Goal: Task Accomplishment & Management: Complete application form

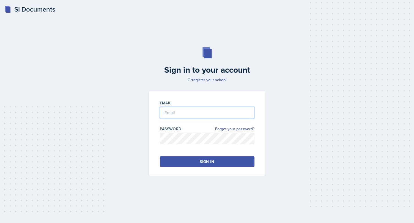
click at [177, 113] on input "email" at bounding box center [207, 113] width 95 height 12
type input "[EMAIL_ADDRESS][DOMAIN_NAME]"
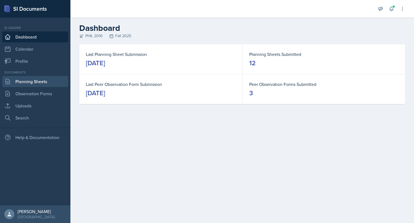
click at [34, 80] on link "Planning Sheets" at bounding box center [35, 81] width 66 height 11
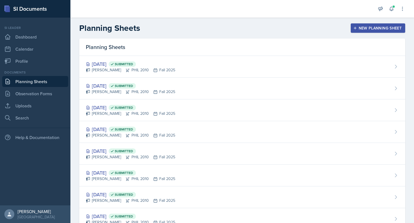
click at [364, 24] on button "New Planning Sheet" at bounding box center [378, 27] width 54 height 9
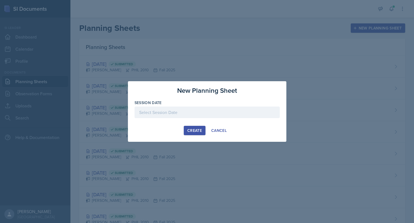
click at [216, 108] on div at bounding box center [207, 112] width 145 height 12
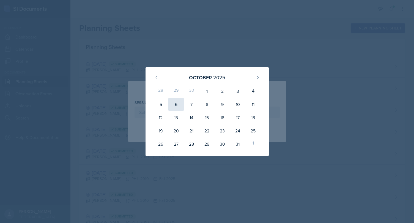
click at [180, 103] on div "6" at bounding box center [175, 104] width 15 height 13
type input "[DATE]"
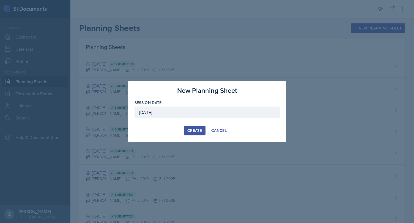
click at [199, 131] on div "Create" at bounding box center [194, 130] width 15 height 4
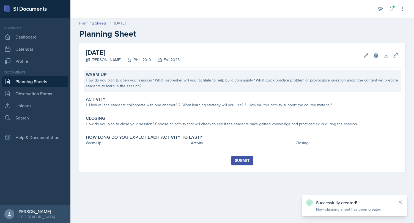
click at [204, 82] on div "How do you plan to open your session? What icebreaker will you facilitate to he…" at bounding box center [242, 83] width 313 height 12
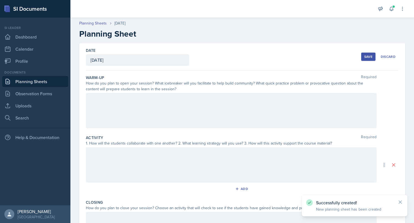
click at [204, 107] on div at bounding box center [231, 110] width 291 height 35
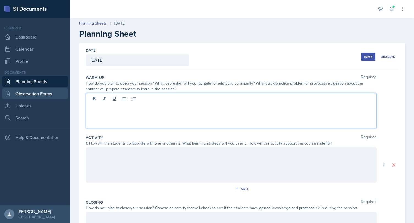
click at [46, 92] on link "Observation Forms" at bounding box center [35, 93] width 66 height 11
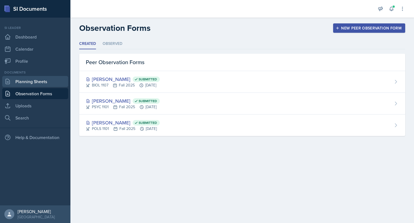
click at [45, 81] on link "Planning Sheets" at bounding box center [35, 81] width 66 height 11
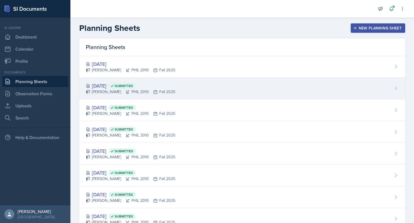
click at [113, 85] on div "[DATE] Submitted" at bounding box center [130, 85] width 89 height 7
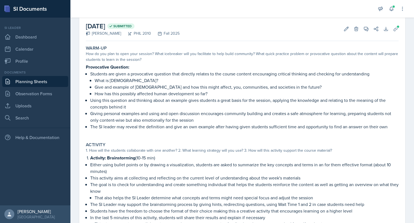
scroll to position [28, 0]
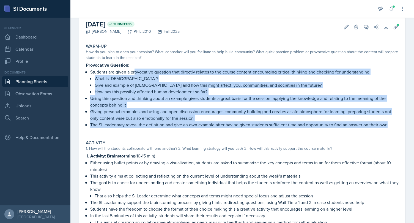
drag, startPoint x: 396, startPoint y: 125, endPoint x: 107, endPoint y: 70, distance: 294.7
click at [125, 70] on ul "Students are given a provocative question that directly relates to the course c…" at bounding box center [244, 97] width 308 height 59
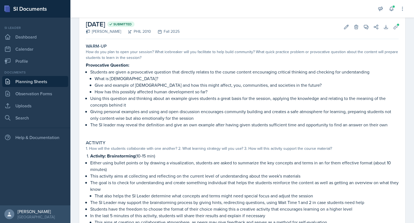
click at [94, 70] on p "Students are given a provocative question that directly relates to the course c…" at bounding box center [244, 71] width 308 height 7
drag, startPoint x: 90, startPoint y: 70, endPoint x: 256, endPoint y: 97, distance: 168.5
click at [256, 97] on ul "Students are given a provocative question that directly relates to the course c…" at bounding box center [244, 97] width 308 height 59
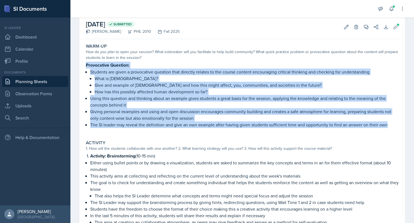
drag, startPoint x: 389, startPoint y: 122, endPoint x: 85, endPoint y: 64, distance: 309.7
click at [85, 64] on div "Warm-Up How do you plan to open your session? What icebreaker will you facilita…" at bounding box center [242, 88] width 317 height 94
copy div "Provocative Question: Students are given a provocative question that directly r…"
click at [34, 92] on link "Observation Forms" at bounding box center [35, 93] width 66 height 11
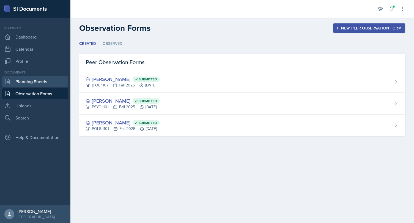
click at [27, 83] on link "Planning Sheets" at bounding box center [35, 81] width 66 height 11
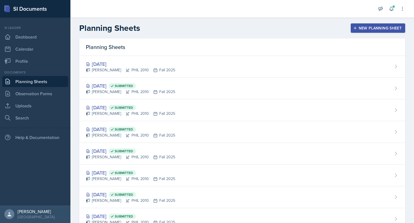
click at [97, 51] on div "Planning Sheets" at bounding box center [242, 47] width 326 height 17
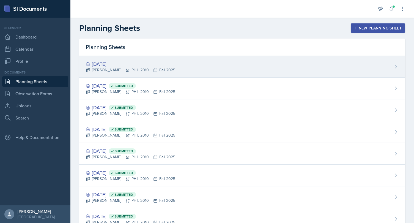
click at [113, 64] on div "[DATE]" at bounding box center [130, 63] width 89 height 7
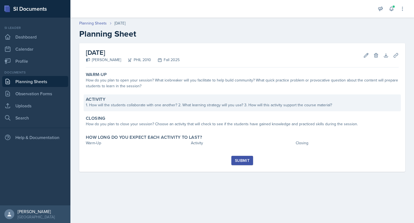
click at [180, 103] on div "1. How will the students collaborate with one another? 2. What learning strateg…" at bounding box center [242, 105] width 313 height 6
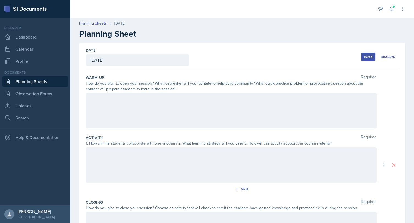
click at [178, 117] on div at bounding box center [231, 110] width 291 height 35
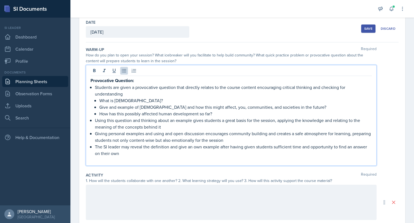
scroll to position [28, 0]
click at [317, 87] on p "Students are given a provocative question that directly relates to the course c…" at bounding box center [233, 90] width 277 height 13
click at [322, 87] on p "Students are given a provocative question that directly relates to the course c…" at bounding box center [233, 90] width 277 height 13
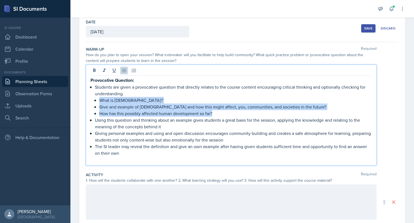
drag, startPoint x: 218, startPoint y: 113, endPoint x: 98, endPoint y: 101, distance: 120.0
click at [99, 101] on ul "What is [DEMOGRAPHIC_DATA]? Give and example of [DEMOGRAPHIC_DATA] and how this…" at bounding box center [235, 107] width 273 height 20
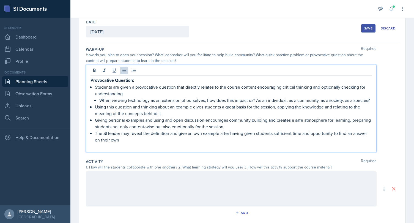
click at [256, 101] on p "When viewing technology as an extension of ourselves, how does this impact us? …" at bounding box center [235, 100] width 273 height 7
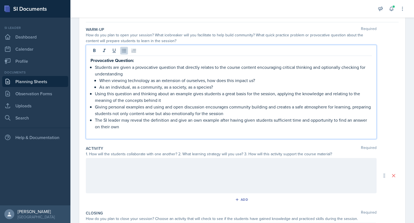
scroll to position [49, 0]
drag, startPoint x: 163, startPoint y: 99, endPoint x: 114, endPoint y: 97, distance: 49.8
click at [114, 97] on p "Using this question and thinking about an example gives students a great basis …" at bounding box center [233, 96] width 277 height 13
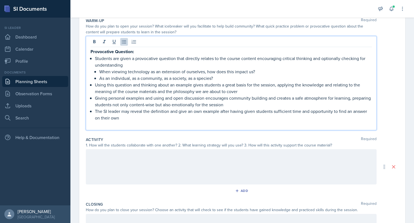
scroll to position [57, 0]
click at [252, 104] on p "Giving personal examples and using and open discussion encourages community bui…" at bounding box center [233, 100] width 277 height 13
click at [139, 116] on p "The SI leader may reveal the definition and give an own example after having gi…" at bounding box center [233, 114] width 277 height 13
drag, startPoint x: 144, startPoint y: 111, endPoint x: 169, endPoint y: 112, distance: 25.3
click at [169, 112] on p "The SI leader may reveal the definition and give an own example after having gi…" at bounding box center [233, 114] width 277 height 13
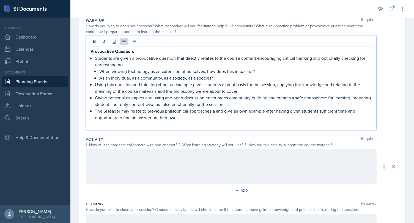
click at [177, 111] on p "The SI leader may relate to previous philsophical approaches a and give an own …" at bounding box center [233, 114] width 277 height 13
click at [241, 115] on p "The SI leader may relate to previous philosophical approaches a and give an own…" at bounding box center [233, 114] width 277 height 13
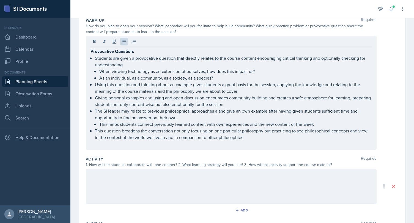
click at [260, 150] on div "Warm-Up Required How do you plan to open your session? What icebreaker will you…" at bounding box center [242, 84] width 313 height 139
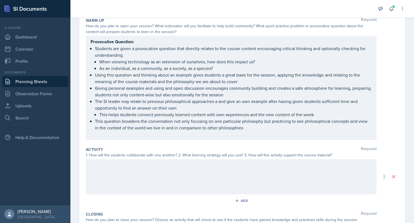
click at [224, 174] on div at bounding box center [231, 176] width 291 height 35
click at [143, 185] on div "Activity: Kahoot! (20 min) -" at bounding box center [231, 176] width 291 height 35
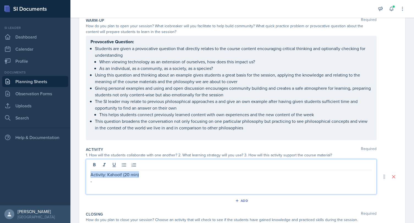
click at [139, 179] on p "-" at bounding box center [230, 181] width 281 height 7
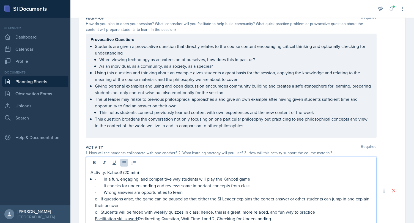
click at [90, 172] on div "Activity: Kahoot! (20 min) · In a fun, engaging, and competitive way students w…" at bounding box center [231, 190] width 291 height 67
click at [91, 171] on p "Activity: Kahoot! (20 min)" at bounding box center [230, 172] width 281 height 7
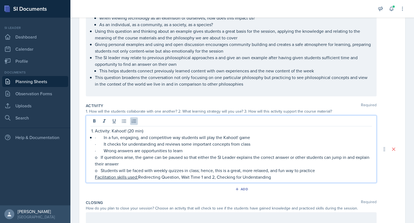
scroll to position [103, 0]
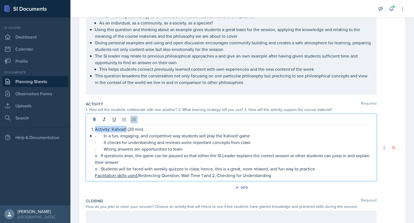
drag, startPoint x: 95, startPoint y: 128, endPoint x: 126, endPoint y: 130, distance: 30.3
click at [126, 130] on p "Activity: Kahoot! (20 min)" at bounding box center [233, 129] width 277 height 7
click at [164, 140] on p "· It checks for understanding and reviews some important concepts from class" at bounding box center [233, 142] width 277 height 7
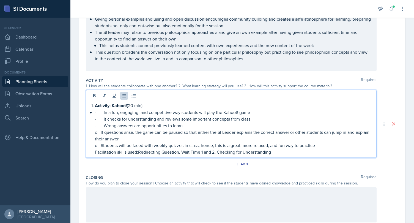
scroll to position [128, 0]
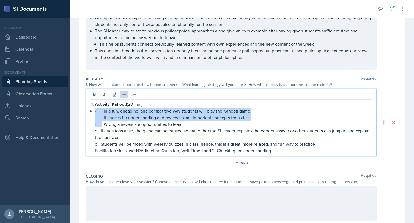
drag, startPoint x: 102, startPoint y: 126, endPoint x: 95, endPoint y: 110, distance: 17.1
click at [95, 110] on li "· In a fun, engaging, and competitive way students will play the Kahoot! game ·…" at bounding box center [233, 131] width 277 height 46
click at [100, 119] on p "· It checks for understanding and reviews some important concepts from class" at bounding box center [233, 117] width 277 height 7
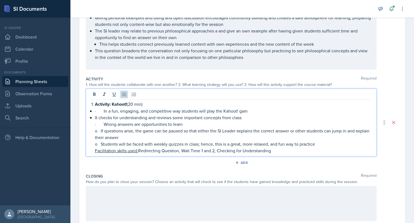
click at [103, 110] on p "· In a fun, engaging, and competitive way students will play the Kahoot! gam" at bounding box center [233, 111] width 277 height 7
click at [100, 117] on p "It checks for understanding and reviews some important concepts from class" at bounding box center [233, 117] width 277 height 7
click at [238, 110] on p "In a fun, engaging, and competitive way students will play the Kahoot! gam" at bounding box center [233, 111] width 277 height 7
click at [249, 117] on p "It checks for understanding and reviews some important concepts from class" at bounding box center [233, 117] width 277 height 7
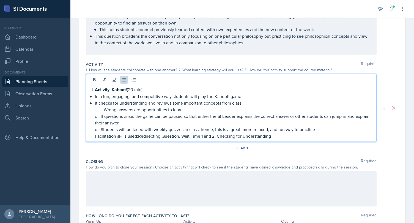
scroll to position [143, 0]
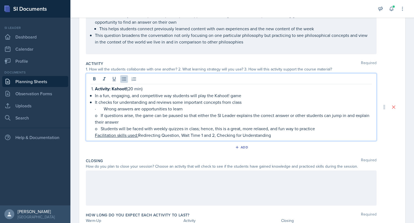
click at [104, 109] on p "· Wrong answers are opportunities to learn" at bounding box center [233, 108] width 277 height 7
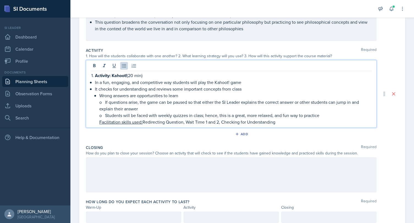
scroll to position [164, 0]
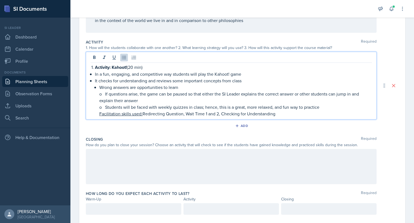
click at [104, 94] on p "o If questions arise, the game can be paused so that either the SI Leader expla…" at bounding box center [235, 96] width 273 height 13
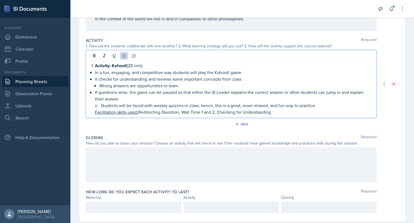
click at [100, 104] on p "o Students will be faced with weekly quizzes in class; hence, this is a great, …" at bounding box center [233, 105] width 277 height 7
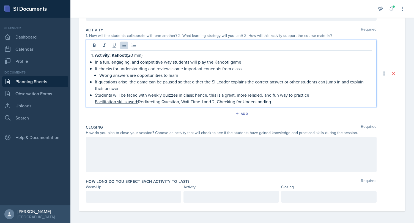
scroll to position [178, 0]
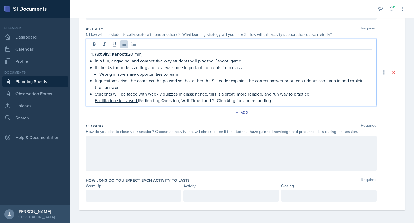
click at [283, 102] on p "Facilitation skills used: Redirecting Question, Wait Time 1 and 2, Checking for…" at bounding box center [233, 100] width 277 height 7
drag, startPoint x: 139, startPoint y: 101, endPoint x: 92, endPoint y: 98, distance: 47.1
click at [92, 98] on div "Activity: Kahoot! (20 min) In a fun, engaging, and competitive way students wil…" at bounding box center [230, 77] width 281 height 53
click at [253, 102] on p "Using Redirecting Question, Wait Time 1 and 2, Checking for Understanding" at bounding box center [233, 100] width 277 height 7
click at [186, 100] on p "Using Redirecting Question, Wait Time 1 and 2, Checking for Understanding" at bounding box center [233, 100] width 277 height 7
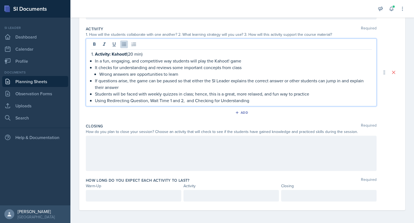
click at [262, 98] on p "Using Redirecting Question, Wait Time 1 and 2, and Checking for Understanding" at bounding box center [233, 100] width 277 height 7
click at [198, 102] on p "Using Redirecting Question, Wait Time 1 and 2, and Checking for Understanding" at bounding box center [233, 100] width 277 height 7
click at [224, 99] on p "Using Redirecting Question, Wait Time 1 and 2, and checking for Understanding" at bounding box center [233, 100] width 277 height 7
click at [109, 100] on p "Using Redirecting Question, Wait Time 1 and 2, and checking for understanding" at bounding box center [233, 100] width 277 height 7
click at [133, 100] on p "Using redirecting Question, Wait Time 1 and 2, and checking for understanding" at bounding box center [233, 100] width 277 height 7
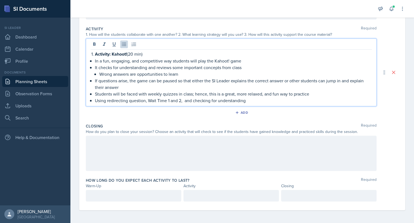
click at [246, 100] on p "Using redirecting question, Wait Time 1 and 2, and checking for understanding" at bounding box center [233, 100] width 277 height 7
click at [304, 99] on p "Using redirecting question, Wait Time 1 and 2, and checking for understanding, …" at bounding box center [233, 100] width 277 height 7
click at [342, 102] on p "Using redirecting question, Wait Time 1 and 2, and checking for understanding, …" at bounding box center [233, 100] width 277 height 7
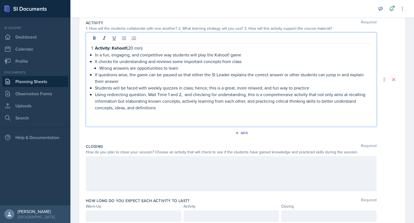
scroll to position [186, 0]
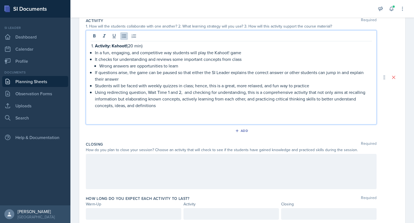
click at [198, 66] on p "Wrong answers are opportunities to learn" at bounding box center [235, 65] width 273 height 7
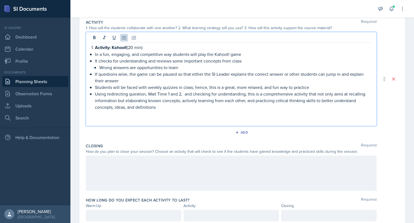
scroll to position [179, 0]
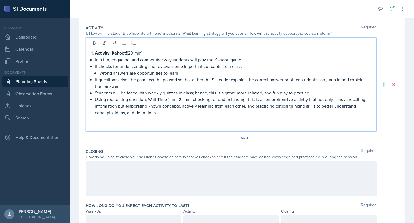
click at [177, 118] on p at bounding box center [230, 119] width 281 height 7
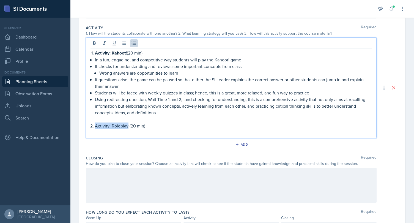
drag, startPoint x: 128, startPoint y: 126, endPoint x: 87, endPoint y: 126, distance: 40.7
click at [87, 126] on div "Activity: Kahoot! (20 min) In a fun, engaging, and competitive way students wil…" at bounding box center [231, 87] width 291 height 101
click at [165, 125] on p "Activity: Roleplay (20 min)" at bounding box center [233, 125] width 277 height 7
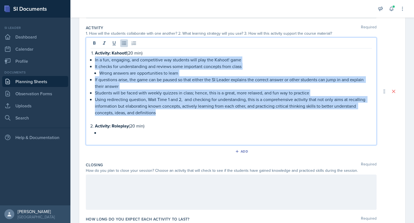
drag, startPoint x: 165, startPoint y: 114, endPoint x: 90, endPoint y: 59, distance: 92.9
click at [90, 59] on div "Activity: Kahoot! (20 min) In a fun, engaging, and competitive way students wil…" at bounding box center [231, 91] width 291 height 108
click at [113, 70] on p "Wrong answers are opportunities to learn" at bounding box center [235, 73] width 273 height 7
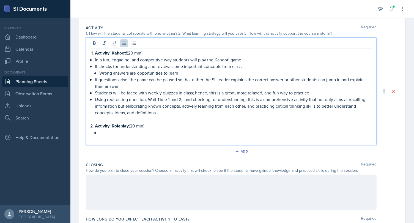
click at [157, 112] on p "Using redirecting question, Wait Time 1 and 2, and checking for understanding, …" at bounding box center [233, 106] width 277 height 20
click at [131, 134] on p at bounding box center [235, 132] width 273 height 7
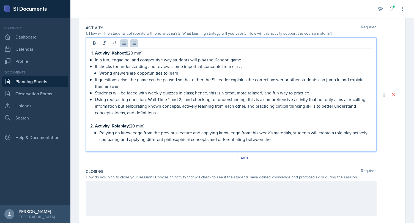
click at [218, 137] on p "Relying on knowledge from the previous lecture and applying knowledge from this…" at bounding box center [235, 135] width 273 height 13
click at [245, 138] on p "Relying on knowledge from the previous lecture and applying knowledge from this…" at bounding box center [235, 135] width 273 height 13
click at [292, 139] on p "Relying on knowledge from the previous lecture and applying knowledge from this…" at bounding box center [235, 135] width 273 height 13
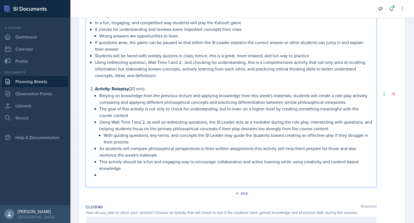
scroll to position [217, 0]
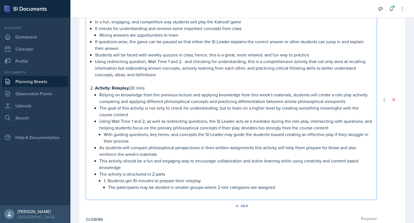
click at [212, 184] on p "The participants may be divided in smaller groups where 2 role categories are a…" at bounding box center [240, 187] width 264 height 7
click at [224, 186] on p "The participants may be divided in smaller groups in which 2 role categories ar…" at bounding box center [240, 187] width 264 height 7
click at [288, 186] on p "The participants may be divided in smaller groups in which 2-3 role categories …" at bounding box center [240, 187] width 264 height 7
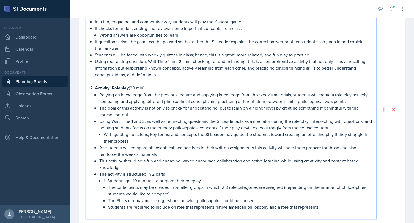
click at [242, 207] on p "Students are required to include on role that represents native american philos…" at bounding box center [240, 207] width 264 height 7
click at [332, 204] on p "Students are required to include on role that represents native American philos…" at bounding box center [240, 207] width 264 height 7
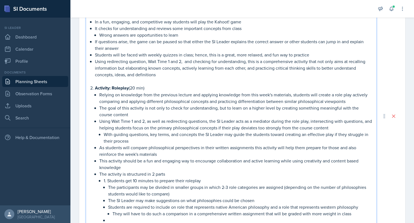
click at [143, 207] on p "Students are required to include on role that represents native American philos…" at bounding box center [240, 207] width 264 height 7
click at [185, 217] on p at bounding box center [240, 220] width 264 height 7
click at [223, 218] on p "The structure for the roleplay depends (besides the one requriement above on th…" at bounding box center [240, 220] width 264 height 7
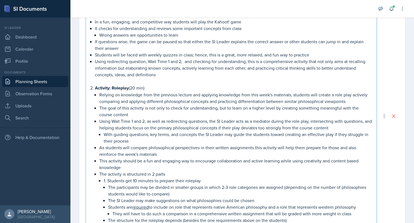
click at [293, 220] on p "The structure for the roleplay depends (besides the one requirements above on t…" at bounding box center [240, 220] width 264 height 7
click at [154, 218] on p "The structure for the roleplay depends (besides the one requirements above on t…" at bounding box center [240, 220] width 264 height 7
click at [157, 219] on p "The structure for the roleplay depends (besides the one requirements above on t…" at bounding box center [240, 220] width 264 height 7
click at [298, 219] on p "The structure for the role play depends (besides the one requirements above on …" at bounding box center [240, 220] width 264 height 7
drag, startPoint x: 287, startPoint y: 220, endPoint x: 257, endPoint y: 220, distance: 30.0
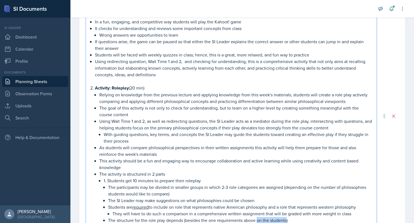
click at [257, 220] on p "The structure for the role play depends (besides the one requirements above on …" at bounding box center [240, 220] width 264 height 7
click at [301, 214] on p "They will have to do such a comparison in a comprehensive written assignment th…" at bounding box center [242, 213] width 259 height 7
click at [295, 218] on p "The structure for the role play depends (besides the one requirements above) on…" at bounding box center [240, 220] width 264 height 7
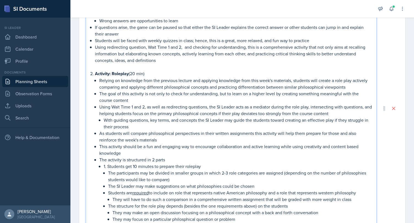
scroll to position [238, 0]
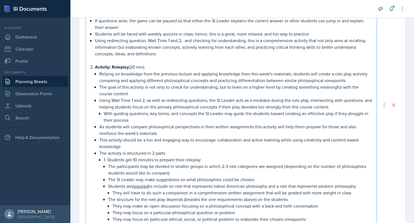
click at [188, 213] on p "They may focus on a particular philosphical question or problem" at bounding box center [242, 212] width 259 height 7
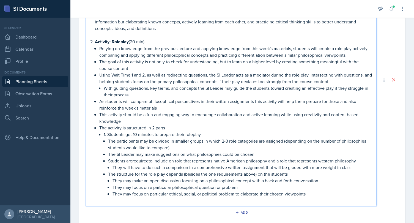
scroll to position [273, 0]
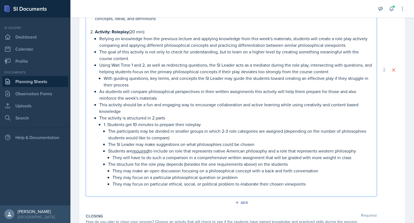
click at [315, 183] on p "They may focus on particular ethical, social, or political problem to elaborate…" at bounding box center [242, 183] width 259 height 7
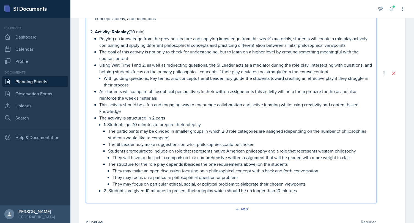
click at [206, 190] on p "2. Students are given 10 minutes to present their roleplay which should be no l…" at bounding box center [238, 190] width 268 height 7
click at [314, 191] on p "2. Students are given 10 minutes to present their role play which should be no …" at bounding box center [238, 190] width 268 height 7
click at [286, 188] on p "2. Students are given 10 minutes to present their role play which should be no …" at bounding box center [238, 190] width 268 height 7
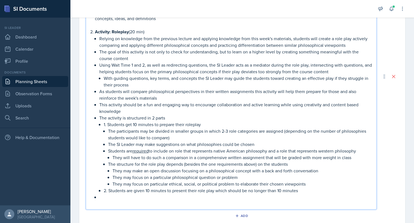
click at [310, 190] on p "2. Students are given 10 minutes to present their role play which should be no …" at bounding box center [238, 190] width 268 height 7
click at [281, 191] on p "2. Students are given 10 minutes to present their role play which should be no …" at bounding box center [238, 190] width 268 height 7
click at [310, 190] on p "2. Students are given 10 minutes to present their role play which should be no …" at bounding box center [238, 190] width 268 height 7
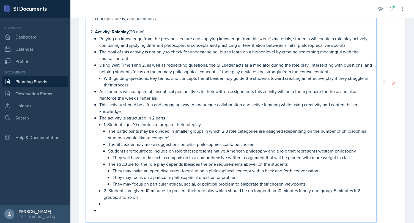
click at [215, 190] on p "2. Students are given 10 minutes to present their role play which should be no …" at bounding box center [238, 193] width 268 height 13
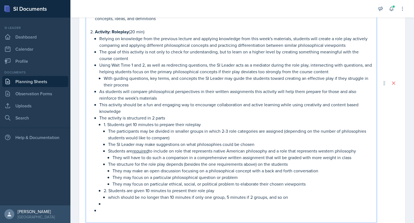
click at [295, 196] on p "which should be no longer than 10 minutes if only one group, 5 minutes if 2 gro…" at bounding box center [240, 197] width 264 height 7
click at [222, 202] on p at bounding box center [238, 203] width 268 height 7
click at [105, 125] on p "1. Students get 10 minutes to prepare their roleplay" at bounding box center [238, 124] width 268 height 7
click at [99, 119] on li "The activity is structured in 2 parts" at bounding box center [235, 117] width 273 height 7
click at [99, 39] on p "Relying on knowledge from the previous lecture and applying knowledge from this…" at bounding box center [235, 41] width 273 height 13
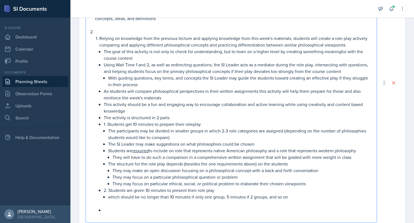
click at [104, 50] on li "The goal of this activity is not only to check for understanding, but to learn …" at bounding box center [238, 54] width 268 height 13
click at [104, 28] on p at bounding box center [233, 31] width 277 height 7
drag, startPoint x: 128, startPoint y: 32, endPoint x: 71, endPoint y: 31, distance: 56.7
click at [86, 31] on div "Activity: Kahoot! (20 min) In a fun, engaging, and competitive way students wil…" at bounding box center [231, 82] width 291 height 279
click at [140, 39] on p "Relying on knowledge from the previous lecture and applying knowledge from this…" at bounding box center [235, 41] width 273 height 13
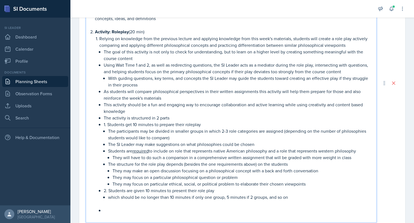
click at [99, 37] on li "Relying on knowledge from the previous lecture and applying knowledge from this…" at bounding box center [235, 124] width 273 height 178
click at [95, 42] on div "Activity: Kahoot! (20 min) In a fun, engaging, and competitive way students wil…" at bounding box center [230, 87] width 281 height 265
click at [99, 36] on li "Relying on knowlede from the previous lecture and applying knowledge from this …" at bounding box center [235, 124] width 273 height 178
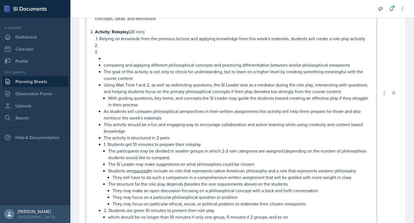
click at [110, 55] on p at bounding box center [238, 58] width 268 height 7
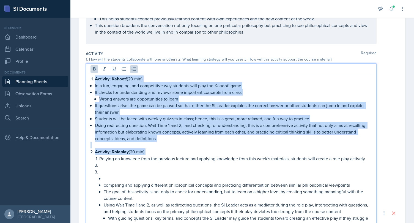
scroll to position [126, 0]
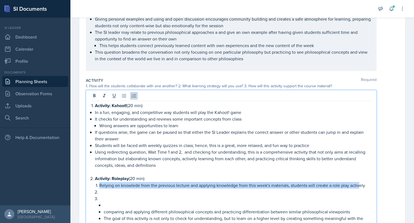
drag, startPoint x: 100, startPoint y: 36, endPoint x: 359, endPoint y: 186, distance: 298.8
click at [359, 186] on p "Relying on knowlede from the previous lecture and applying knowledge from this …" at bounding box center [235, 185] width 273 height 7
drag, startPoint x: 369, startPoint y: 182, endPoint x: 98, endPoint y: 185, distance: 271.0
click at [99, 185] on li "Relying on knowlede from the previous lecture and applying knowledge from this …" at bounding box center [235, 185] width 273 height 7
copy p "Relying on knowlede from the previous lecture and applying knowledge from this …"
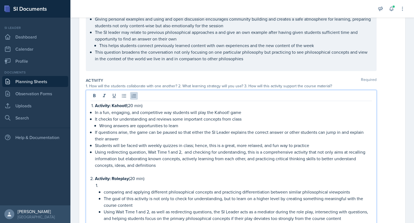
click at [104, 192] on li "comparing and applying different philosophical concepts and practicing differen…" at bounding box center [238, 191] width 268 height 7
click at [104, 191] on li "comparing and applying different philosophical concepts and practicing differen…" at bounding box center [238, 191] width 268 height 7
click at [104, 195] on p "The goal of this activity is not only to check for understanding, but to learn …" at bounding box center [238, 201] width 268 height 13
click at [109, 187] on p at bounding box center [235, 185] width 273 height 7
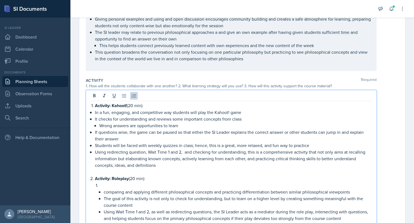
click at [104, 195] on li "The goal of this activity is not only to check for understanding, but to learn …" at bounding box center [238, 201] width 268 height 13
click at [104, 191] on li "comparing and applying different philosophical concepts and practicing differen…" at bounding box center [238, 191] width 268 height 7
click at [106, 192] on p "comparing and applying different philosophical concepts and practicing differen…" at bounding box center [238, 191] width 268 height 7
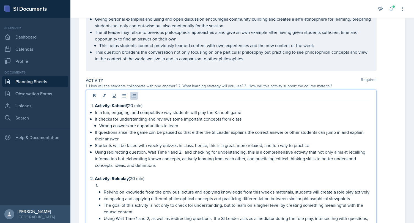
click at [102, 183] on p at bounding box center [235, 185] width 273 height 7
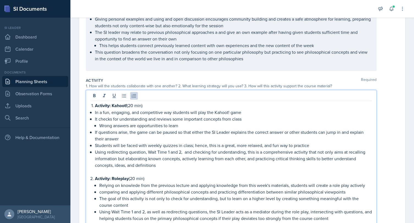
click at [157, 180] on p "Activity: Roleplay (20 min)" at bounding box center [233, 178] width 277 height 7
click at [134, 188] on p "comparing and applying different philosophical concepts and practicing differen…" at bounding box center [235, 191] width 273 height 7
click at [133, 186] on p "Relying on knowlede from the previous lecture and applying knowledge from this …" at bounding box center [235, 185] width 273 height 7
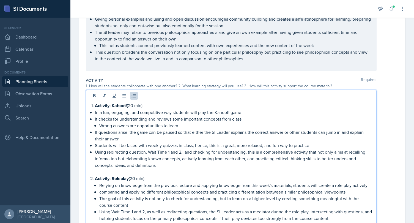
click at [196, 177] on p "Activity: Roleplay (20 min)" at bounding box center [233, 178] width 277 height 7
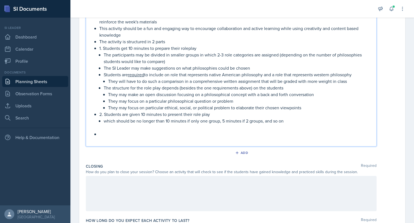
scroll to position [352, 0]
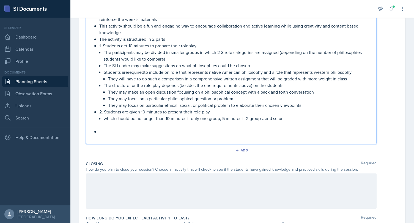
click at [173, 130] on p at bounding box center [235, 131] width 273 height 7
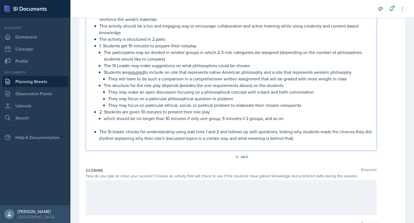
click at [261, 124] on p at bounding box center [235, 125] width 273 height 7
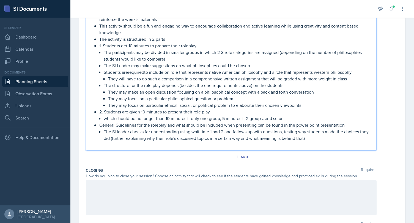
click at [159, 125] on p "General Guidelines for the roleplay and what should be included when presenting…" at bounding box center [235, 125] width 273 height 7
click at [100, 124] on p "General Guidelines for the role play and what should be included when presentin…" at bounding box center [235, 125] width 273 height 7
click at [105, 132] on p "The SI leader checks for understanding using wait time 1 and 2 and follows up w…" at bounding box center [238, 134] width 268 height 13
click at [104, 131] on li "The SI leader checks for understanding using wait time 1 and 2 and follows up w…" at bounding box center [238, 134] width 268 height 13
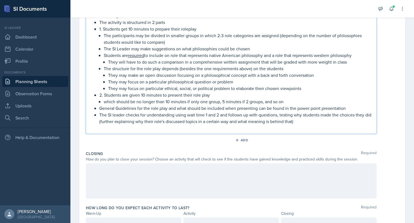
scroll to position [392, 0]
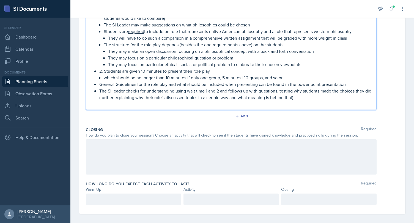
click at [282, 148] on div at bounding box center [231, 156] width 291 height 35
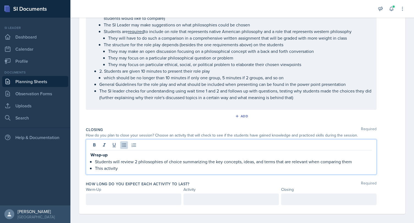
click at [362, 161] on p "Students will review 2 philosophies of choice summarizing the key concepts, ide…" at bounding box center [233, 161] width 277 height 7
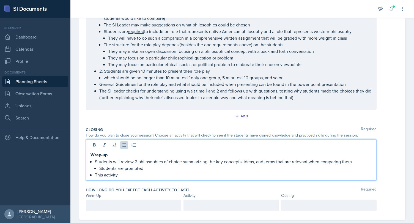
click at [266, 174] on p "This activity" at bounding box center [233, 174] width 277 height 7
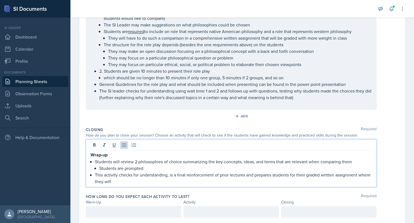
click at [213, 166] on p "Students are prompted" at bounding box center [235, 168] width 273 height 7
click at [169, 180] on p "This activity checks for understanding, is a final reinforcement of prior lectu…" at bounding box center [233, 177] width 277 height 13
click at [244, 174] on p "This activity checks for understanding, is a final reinforcement of prior lectu…" at bounding box center [233, 177] width 277 height 13
click at [229, 179] on p "This activity checks for understanding, is a final reinforcement of prior lectu…" at bounding box center [233, 177] width 277 height 13
click at [217, 181] on p "This activity checks for understanding, is a final reinforcement of prior lectu…" at bounding box center [233, 177] width 277 height 13
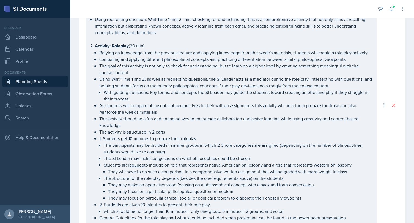
scroll to position [259, 0]
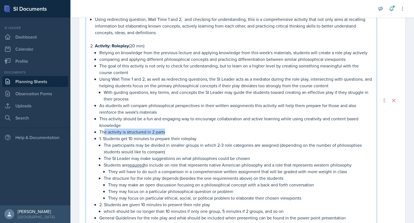
drag, startPoint x: 170, startPoint y: 132, endPoint x: 105, endPoint y: 131, distance: 64.6
click at [105, 131] on p "The activity is structured in 2 parts" at bounding box center [235, 131] width 273 height 7
click at [94, 139] on div "Activity: Kahoot! (20 min) In a fun, engaging, and competitive way students wil…" at bounding box center [230, 104] width 281 height 271
click at [102, 131] on p "The activity is structured in 2 parts" at bounding box center [235, 131] width 273 height 7
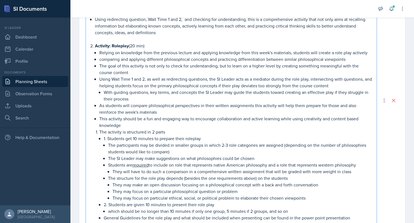
click at [99, 131] on li "The activity is structured in 2 parts 1. Students get 10 minutes to prepare the…" at bounding box center [235, 181] width 273 height 106
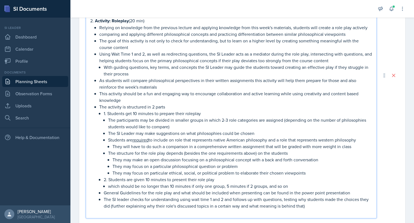
scroll to position [290, 0]
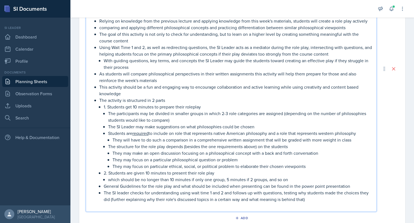
click at [104, 105] on li "1. Students get 10 minutes to prepare their roleplay The participants may be di…" at bounding box center [238, 136] width 268 height 66
drag, startPoint x: 100, startPoint y: 98, endPoint x: 181, endPoint y: 98, distance: 81.4
click at [181, 98] on p "The activity is structured in 2 parts" at bounding box center [235, 100] width 273 height 7
click at [179, 105] on p "1. Students get 10 minutes to prepare their roleplay" at bounding box center [238, 106] width 268 height 7
click at [104, 107] on p "1. Students get 10 minutes to prepare their roleplay" at bounding box center [238, 106] width 268 height 7
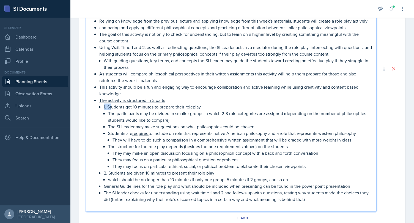
drag, startPoint x: 104, startPoint y: 107, endPoint x: 111, endPoint y: 107, distance: 7.2
click at [111, 107] on p "1. Students get 10 minutes to prepare their roleplay" at bounding box center [238, 106] width 268 height 7
click at [185, 105] on p "1. Students get 10 minutes to prepare their roleplay" at bounding box center [238, 106] width 268 height 7
click at [164, 101] on u "The activity is structured in 2 parts" at bounding box center [132, 100] width 66 height 6
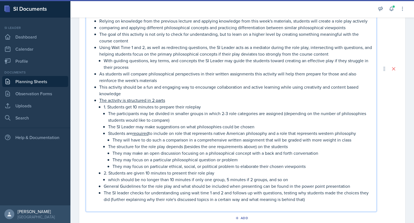
click at [138, 108] on p "1. Students get 10 minutes to prepare their roleplay" at bounding box center [238, 106] width 268 height 7
click at [119, 112] on p "The participants may be divided in smaller groups in which 2-3 role categories …" at bounding box center [240, 116] width 264 height 13
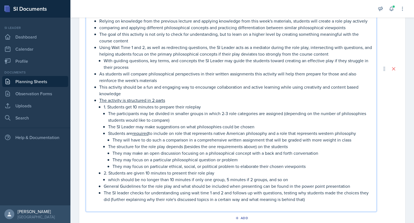
drag, startPoint x: 103, startPoint y: 106, endPoint x: 186, endPoint y: 105, distance: 82.8
click at [186, 105] on li "1. Students get 10 minutes to prepare their roleplay The participants may be di…" at bounding box center [238, 136] width 268 height 66
drag, startPoint x: 166, startPoint y: 100, endPoint x: 90, endPoint y: 99, distance: 75.9
click at [90, 99] on div "Activity: Kahoot! (20 min) In a fun, engaging, and competitive way students wil…" at bounding box center [231, 69] width 291 height 286
click at [157, 117] on p "The participants may be divided in smaller groups in which 2-3 role categories …" at bounding box center [240, 116] width 264 height 13
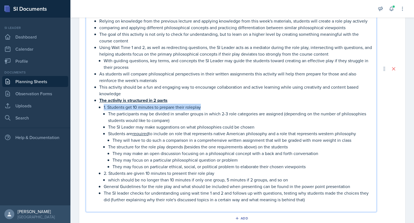
drag, startPoint x: 104, startPoint y: 106, endPoint x: 212, endPoint y: 107, distance: 107.8
click at [212, 107] on p "1. Students get 10 minutes to prepare their roleplay" at bounding box center [238, 107] width 268 height 7
click at [201, 118] on p "The participants may be divided in smaller groups in which 2-3 role categories …" at bounding box center [240, 116] width 264 height 13
click at [204, 114] on p "The participants may be divided in smaller groups in which 2-3 role categories …" at bounding box center [240, 116] width 264 height 13
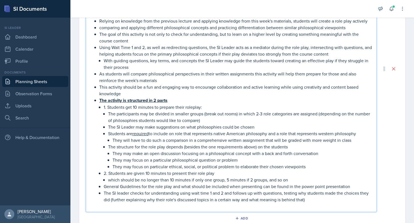
click at [221, 113] on p "The participants may be divided in smaller groups (break out rooms) in which 2-…" at bounding box center [240, 116] width 264 height 13
click at [236, 116] on p "The participants may be divided in smaller groups (breakout rooms) in which 2-3…" at bounding box center [240, 116] width 264 height 13
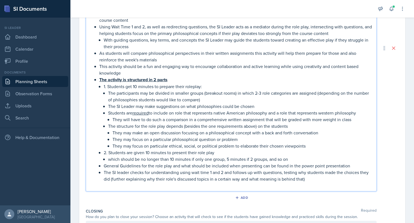
scroll to position [312, 0]
click at [204, 85] on p "1. Students get 10 minutes to prepare their roleplay:" at bounding box center [238, 86] width 268 height 7
click at [222, 150] on p "2. Students are given 10 minutes to present their role play" at bounding box center [238, 152] width 268 height 7
click at [104, 164] on li "General Guidelines for the role play and what should be included when presentin…" at bounding box center [238, 165] width 268 height 7
click at [109, 168] on p "The SI leader checks for understanding using wait time 1 and 2 and follows up w…" at bounding box center [238, 174] width 268 height 13
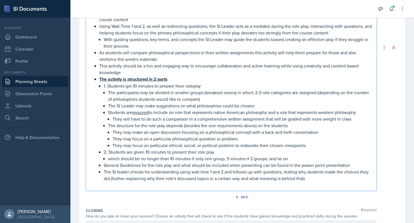
click at [104, 163] on p "General Guidelines for the role play and what should be included when presentin…" at bounding box center [238, 165] width 268 height 7
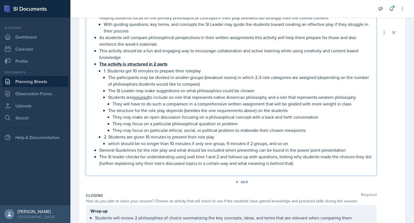
scroll to position [332, 0]
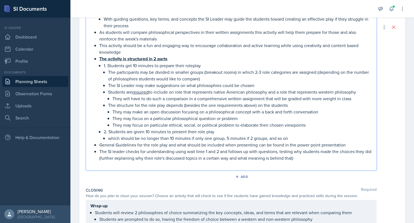
click at [231, 154] on p "The SI leader checks for understanding using wait time 1 and 2 and follows up w…" at bounding box center [235, 154] width 273 height 13
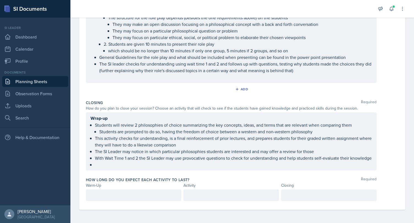
scroll to position [425, 0]
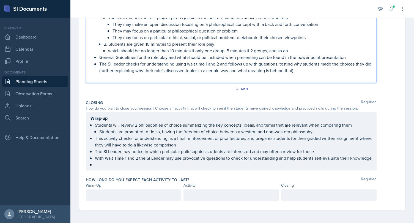
click at [164, 194] on div at bounding box center [133, 195] width 95 height 12
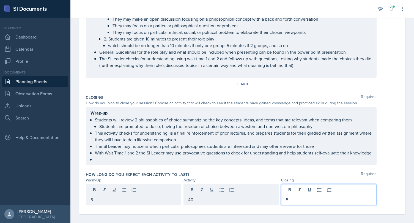
click at [194, 169] on div "Closing Required How do you plan to close your session? Choose an activity that…" at bounding box center [242, 130] width 313 height 77
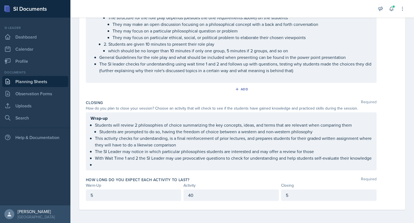
click at [133, 165] on ul "Students will review 2 philosophies of choice summarizing the key concepts, ide…" at bounding box center [233, 145] width 277 height 46
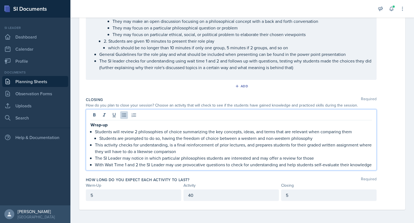
click at [222, 175] on div "Closing Required How do you plan to close your session? Choose an activity that…" at bounding box center [242, 135] width 313 height 80
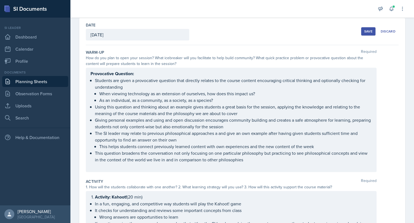
scroll to position [0, 0]
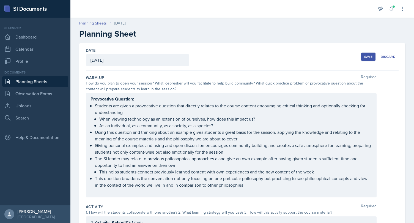
click at [366, 57] on div "Save" at bounding box center [368, 56] width 8 height 4
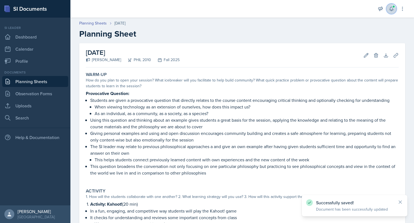
click at [392, 9] on icon at bounding box center [392, 9] width 6 height 6
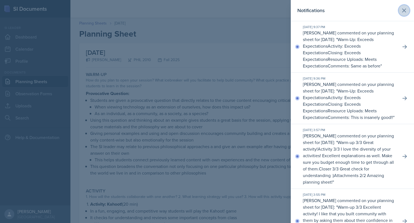
click at [404, 9] on icon at bounding box center [404, 10] width 7 height 7
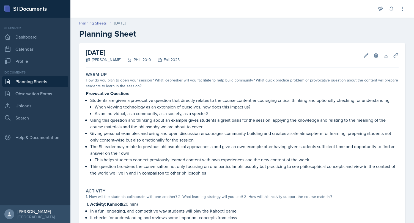
click at [229, 25] on div "Planning Sheets [DATE]" at bounding box center [242, 23] width 326 height 6
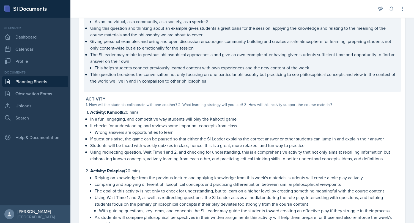
scroll to position [92, 0]
click at [215, 55] on p "The SI leader may relate to previous philosophical approaches a and give an own…" at bounding box center [244, 57] width 308 height 13
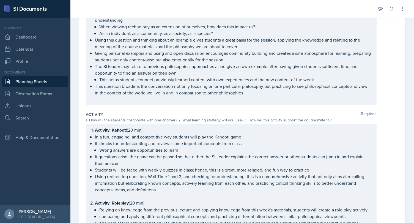
scroll to position [102, 0]
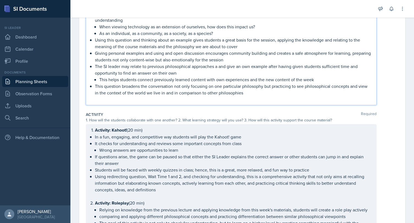
click at [220, 67] on p "The SI leader may relate to previous philosophical approaches a and give an own…" at bounding box center [233, 69] width 277 height 13
click at [255, 72] on p "The SI leader may relate to previous philosophical approaches and give an own e…" at bounding box center [233, 69] width 277 height 13
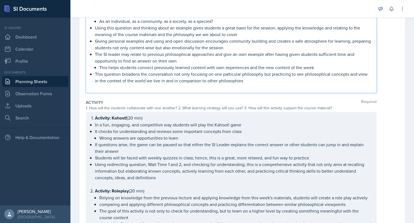
scroll to position [113, 0]
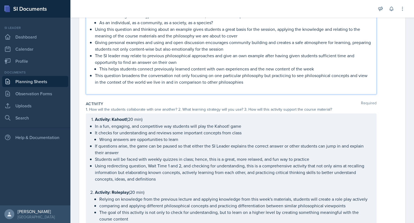
click at [255, 70] on p "This helps students connect previously learned content with own experiences and…" at bounding box center [235, 68] width 273 height 7
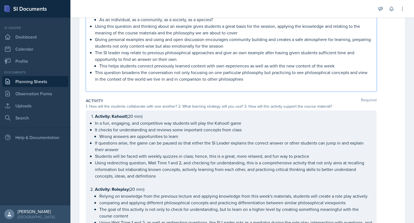
scroll to position [116, 0]
click at [350, 73] on p "This question broadens the conversation not only focusing on one particular phi…" at bounding box center [233, 75] width 277 height 13
click at [138, 78] on p "This question broadens the conversation not only focusing on one particular phi…" at bounding box center [233, 75] width 277 height 13
drag, startPoint x: 307, startPoint y: 80, endPoint x: 218, endPoint y: 75, distance: 89.2
click at [218, 75] on p "This question broadens the conversation not only focusing on one particular phi…" at bounding box center [233, 75] width 277 height 13
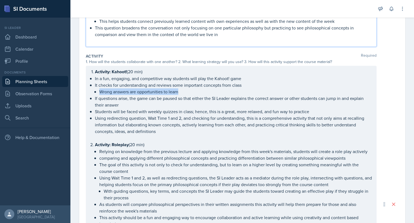
click at [248, 92] on li "It checks for understanding and reviews some important concepts from class Wron…" at bounding box center [233, 88] width 277 height 13
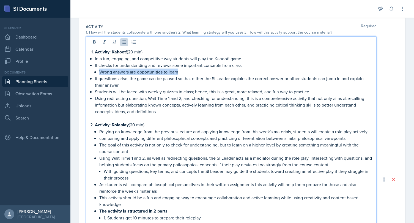
scroll to position [184, 0]
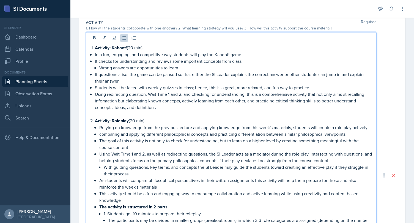
click at [248, 92] on p "Using redirecting question, Wait Time 1 and 2, and checking for understanding, …" at bounding box center [233, 101] width 277 height 20
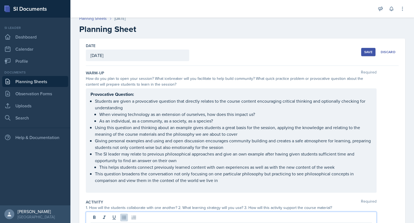
scroll to position [0, 0]
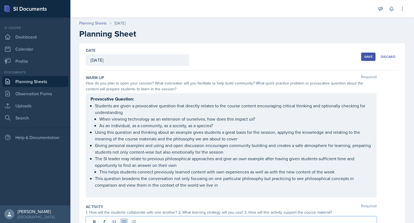
click at [367, 59] on button "Save" at bounding box center [368, 57] width 14 height 8
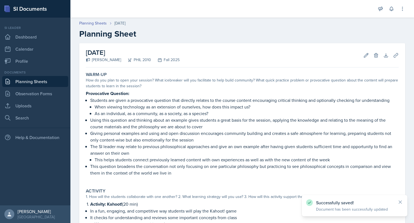
click at [36, 79] on link "Planning Sheets" at bounding box center [35, 81] width 66 height 11
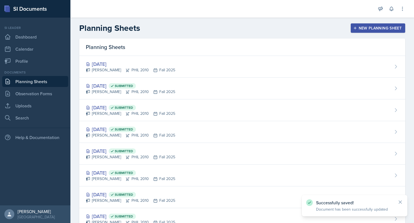
click at [365, 28] on div "New Planning Sheet" at bounding box center [377, 28] width 47 height 4
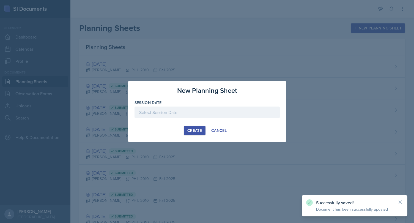
click at [191, 110] on div at bounding box center [207, 112] width 145 height 12
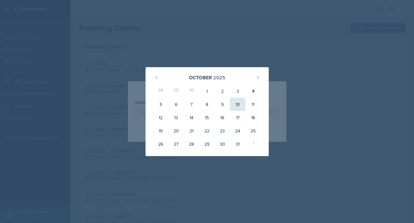
click at [237, 106] on div "10" at bounding box center [237, 104] width 15 height 13
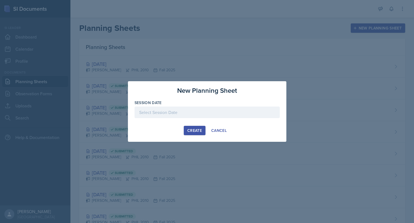
type input "[DATE]"
click at [192, 130] on div "Create" at bounding box center [194, 130] width 15 height 4
